Goal: Check status: Check status

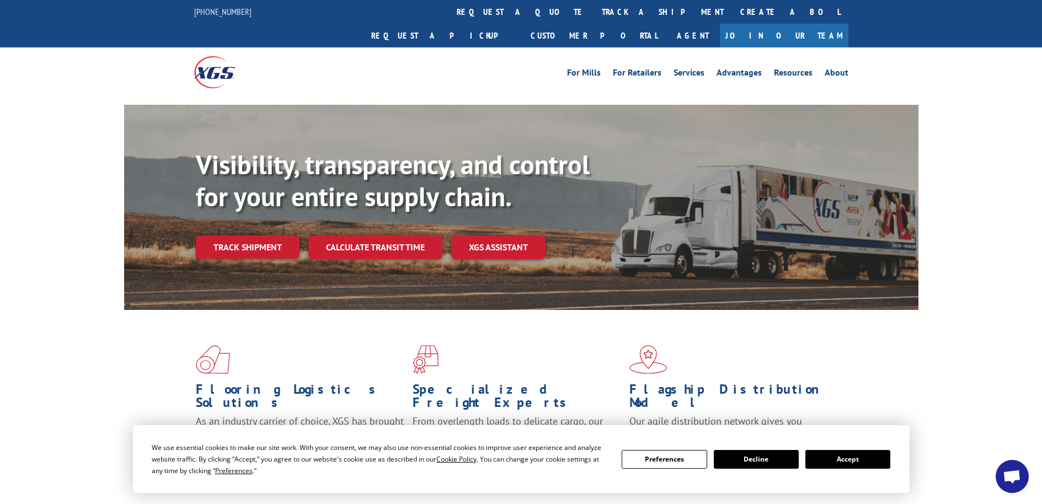
click at [837, 460] on button "Accept" at bounding box center [848, 459] width 85 height 19
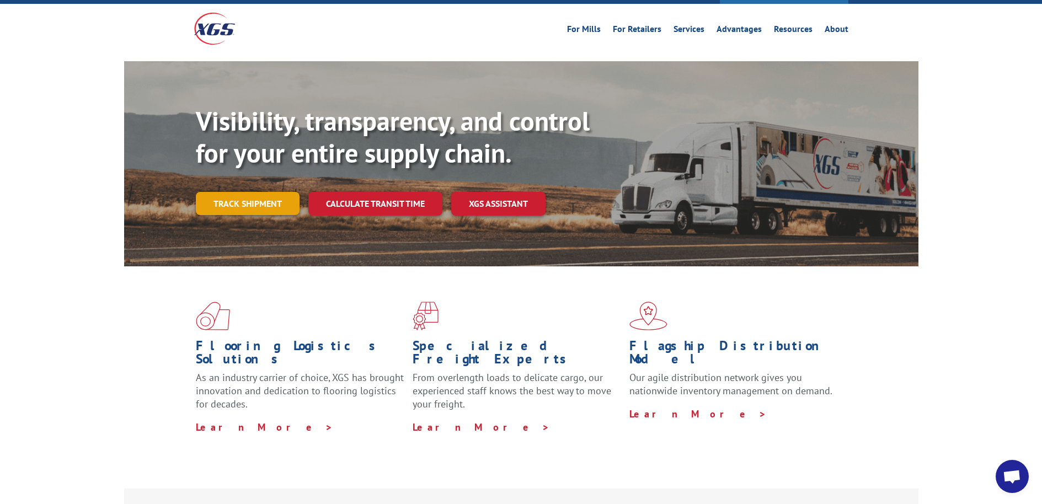
scroll to position [43, 0]
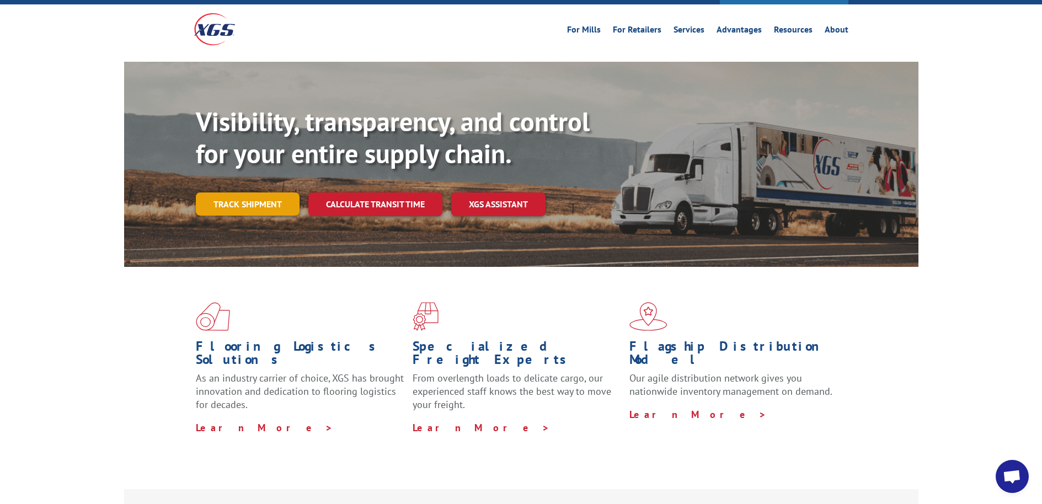
click at [272, 193] on link "Track shipment" at bounding box center [248, 204] width 104 height 23
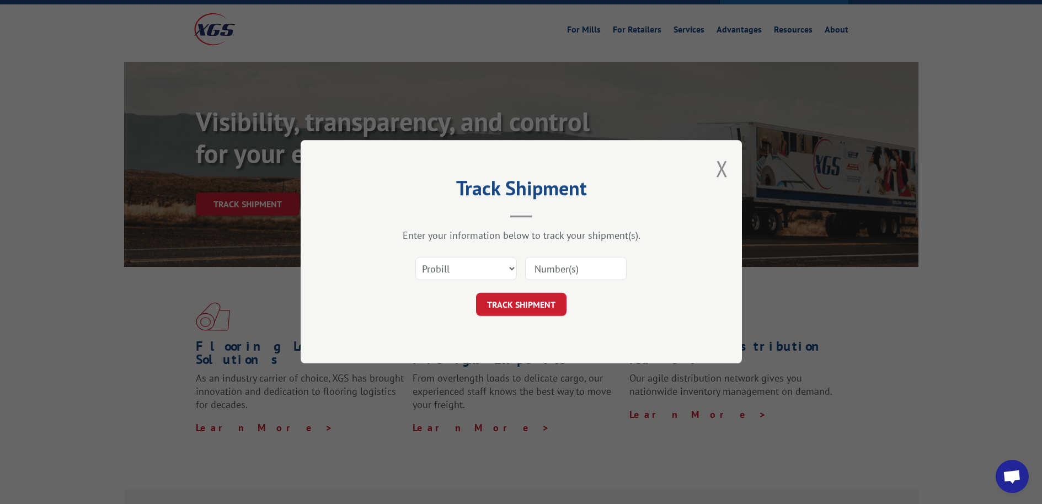
click at [561, 273] on input at bounding box center [576, 269] width 102 height 23
type input "2562353"
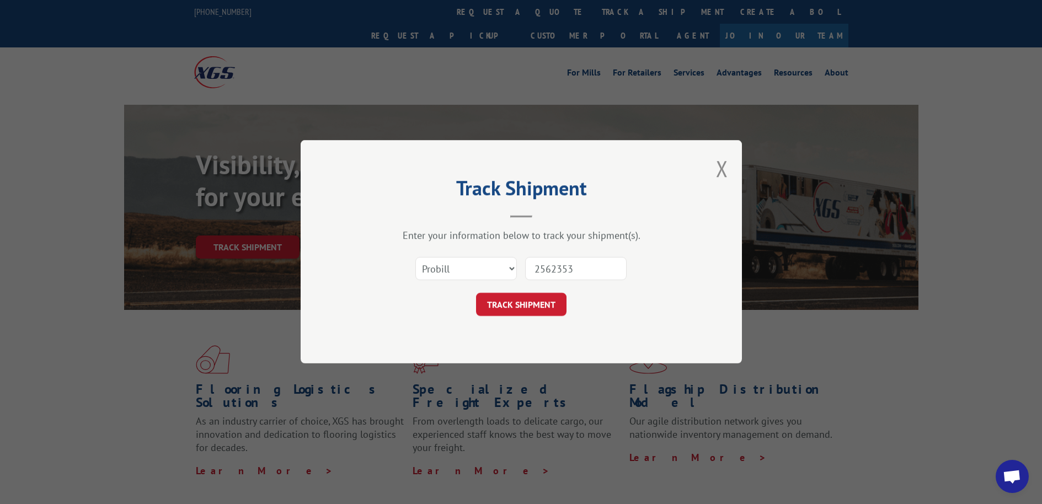
scroll to position [0, 0]
click at [531, 303] on button "TRACK SHIPMENT" at bounding box center [521, 305] width 91 height 23
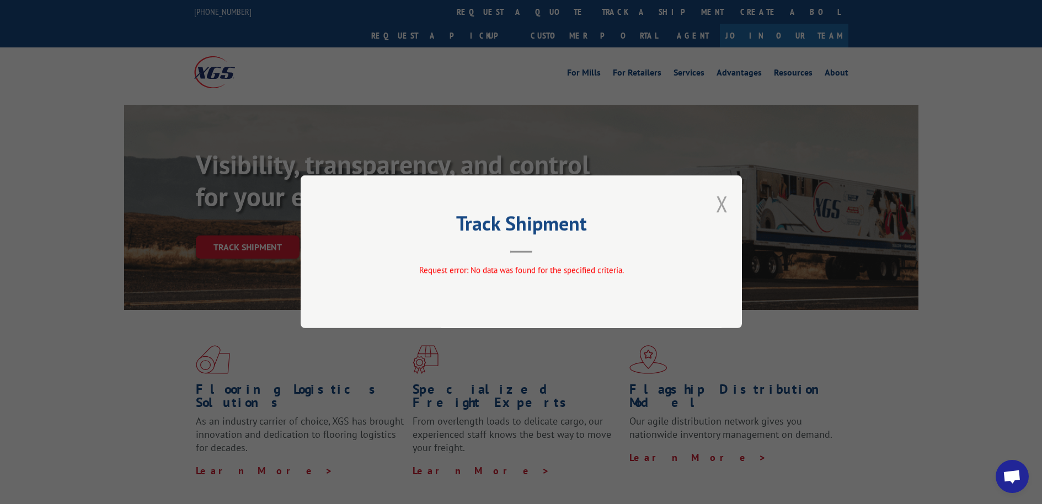
click at [720, 204] on button "Close modal" at bounding box center [722, 203] width 12 height 29
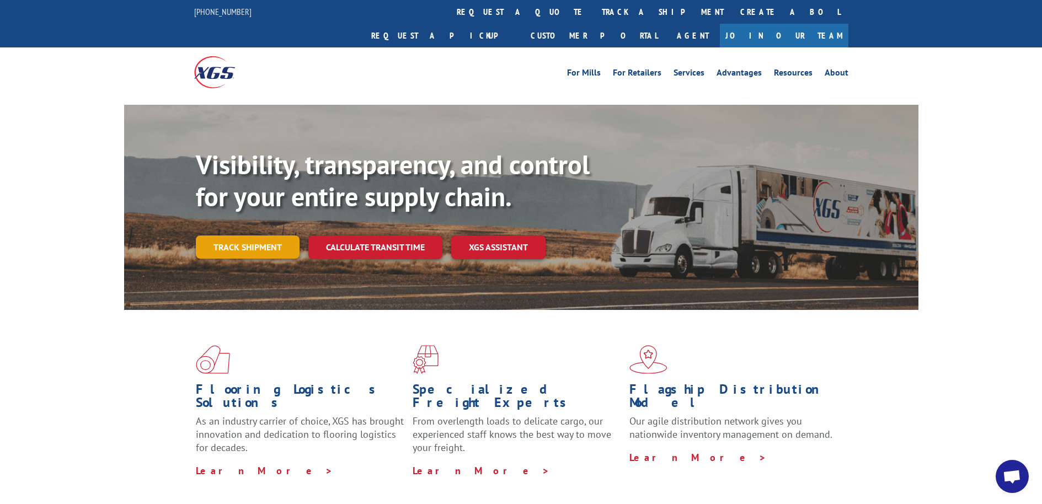
click at [244, 236] on link "Track shipment" at bounding box center [248, 247] width 104 height 23
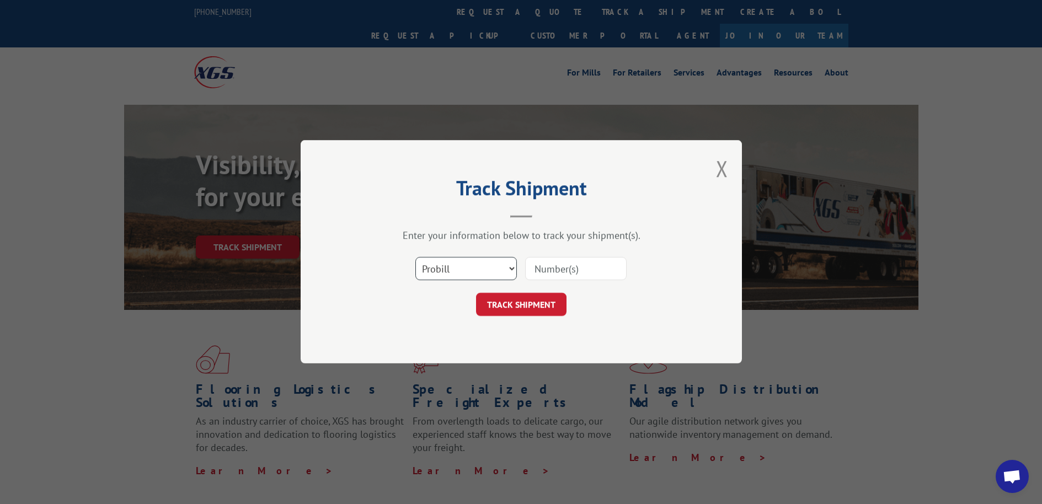
select select "bol"
click at [560, 274] on input at bounding box center [576, 269] width 102 height 23
type input "2562353"
click at [515, 305] on button "TRACK SHIPMENT" at bounding box center [521, 305] width 91 height 23
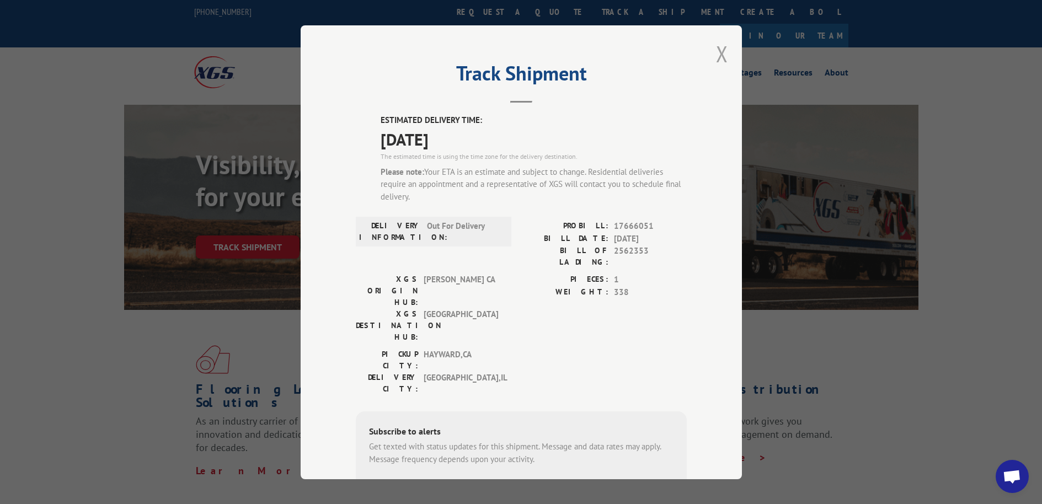
click at [716, 55] on button "Close modal" at bounding box center [722, 53] width 12 height 29
